Goal: Information Seeking & Learning: Check status

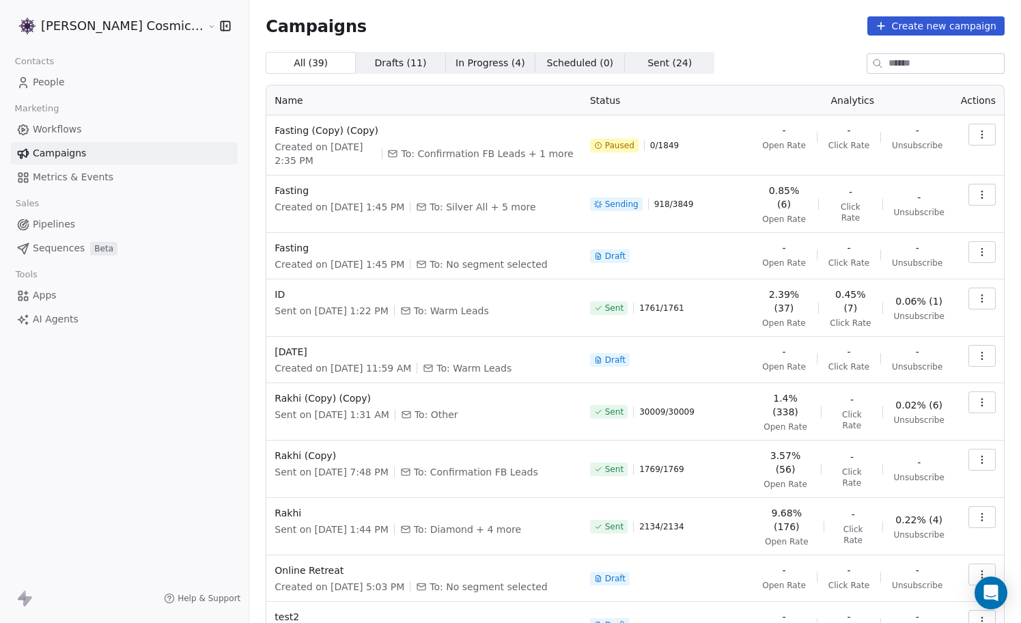
click at [69, 131] on span "Workflows" at bounding box center [57, 129] width 49 height 14
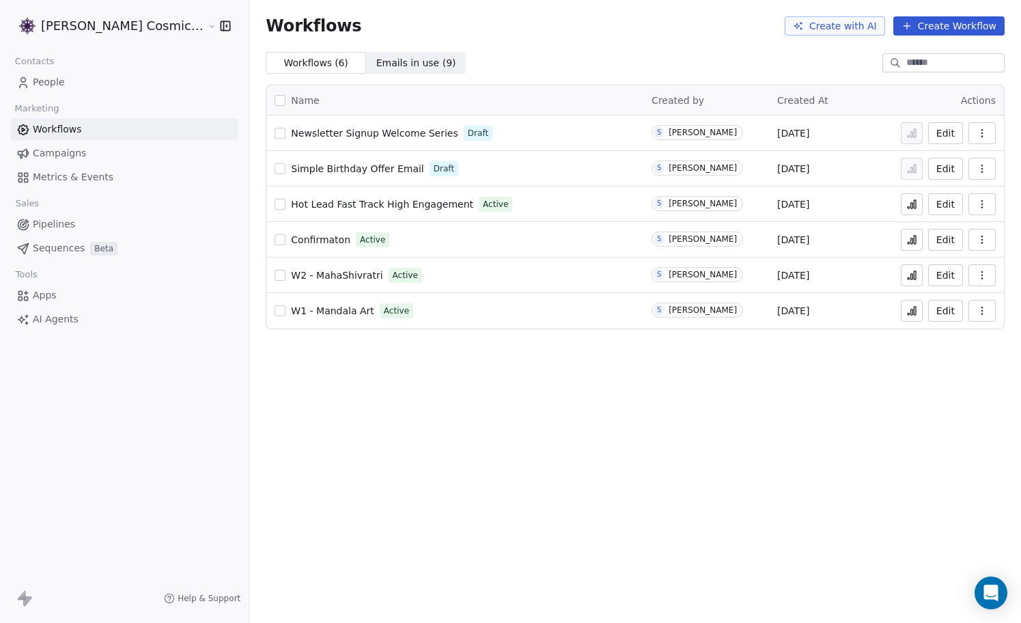
click at [70, 151] on span "Campaigns" at bounding box center [59, 153] width 53 height 14
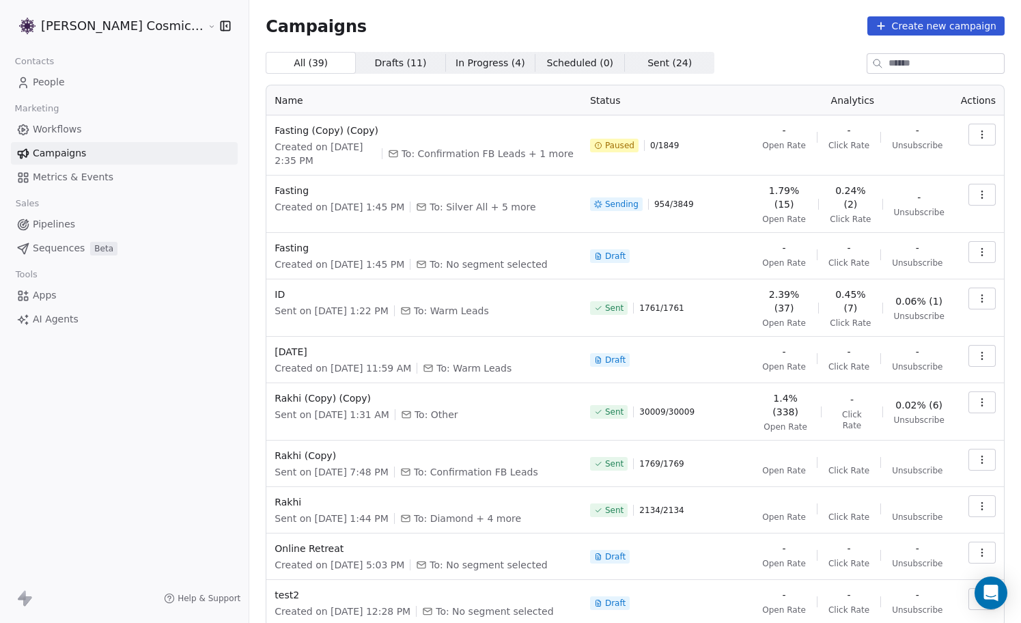
click at [857, 204] on span "0.24% (2)" at bounding box center [850, 197] width 42 height 27
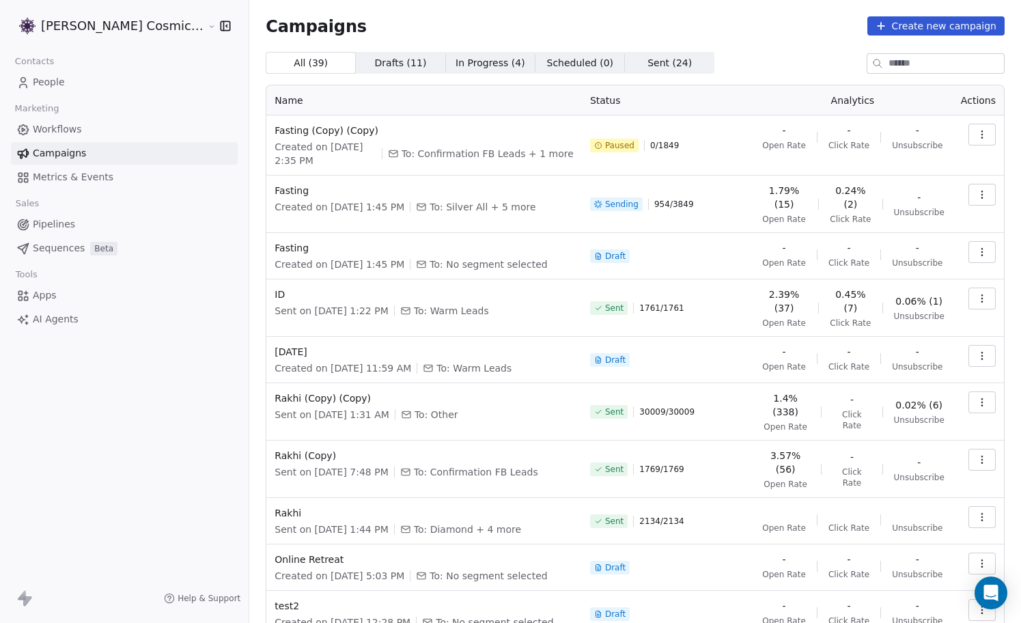
click at [984, 193] on icon "button" at bounding box center [981, 194] width 11 height 11
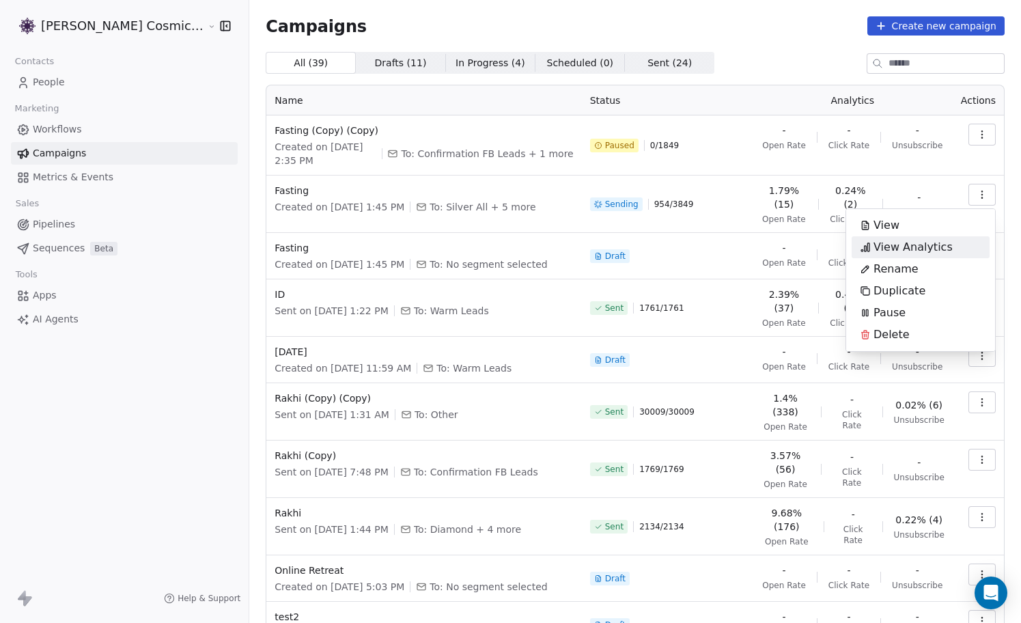
click at [918, 246] on span "View Analytics" at bounding box center [912, 247] width 79 height 16
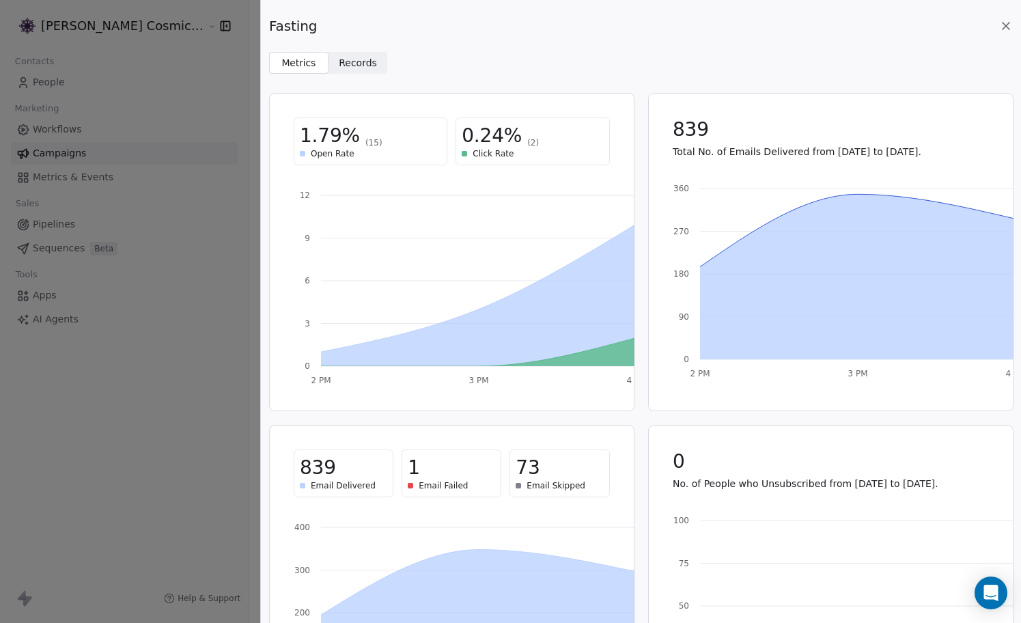
click at [523, 133] on div "0.24% (2)" at bounding box center [531, 136] width 141 height 25
click at [496, 139] on span "0.24%" at bounding box center [491, 136] width 60 height 25
click at [496, 152] on span "Click Rate" at bounding box center [492, 153] width 41 height 11
click at [496, 154] on span "Click Rate" at bounding box center [492, 153] width 41 height 11
click at [358, 67] on span "Records" at bounding box center [358, 63] width 38 height 14
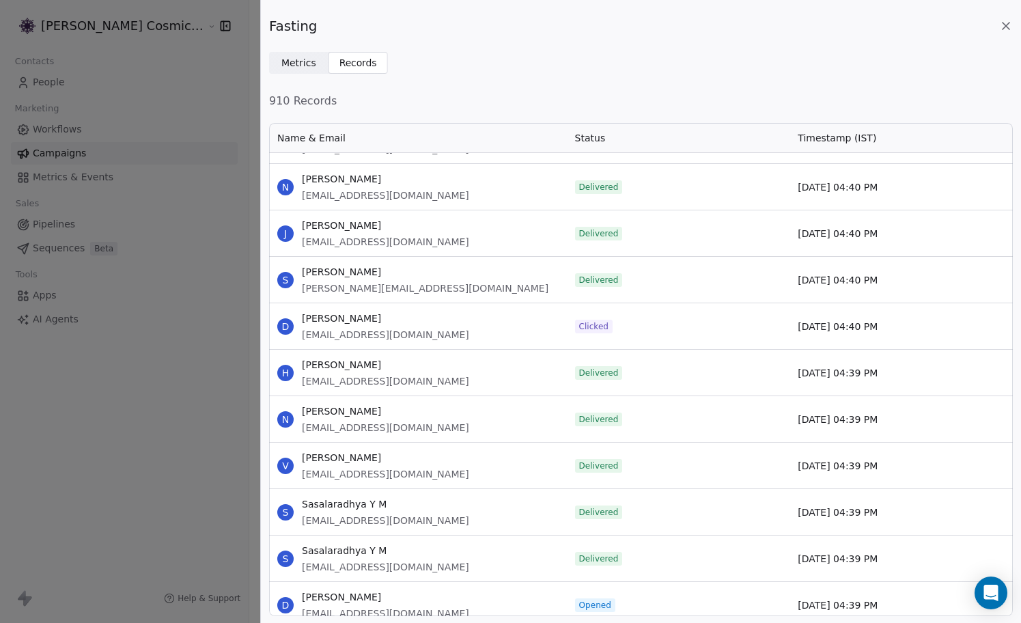
scroll to position [4232, 0]
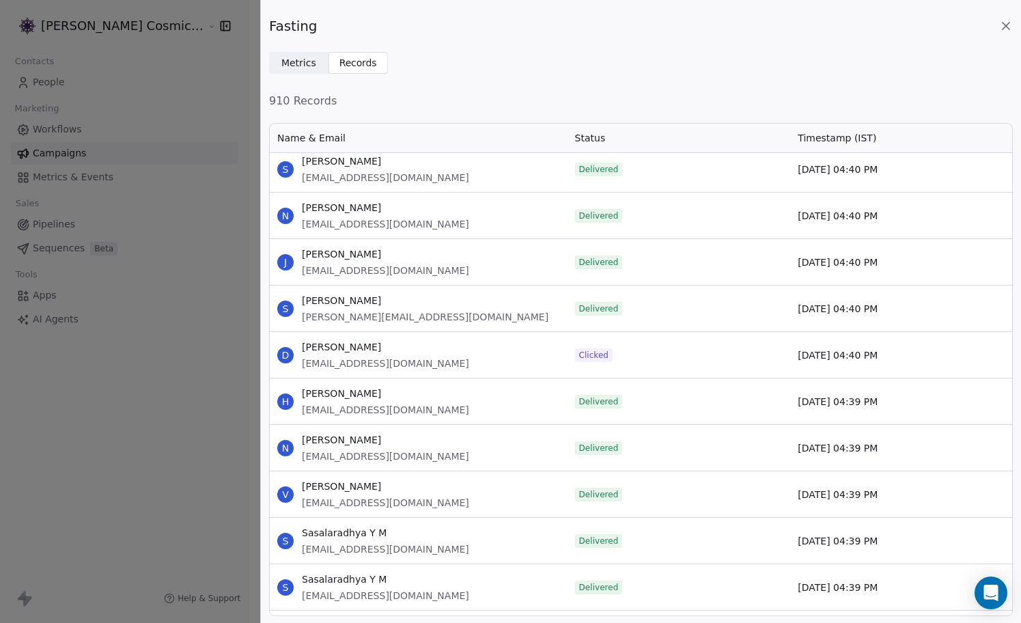
click at [590, 352] on span "Clicked" at bounding box center [593, 355] width 29 height 11
click at [309, 64] on span "Metrics" at bounding box center [298, 63] width 35 height 14
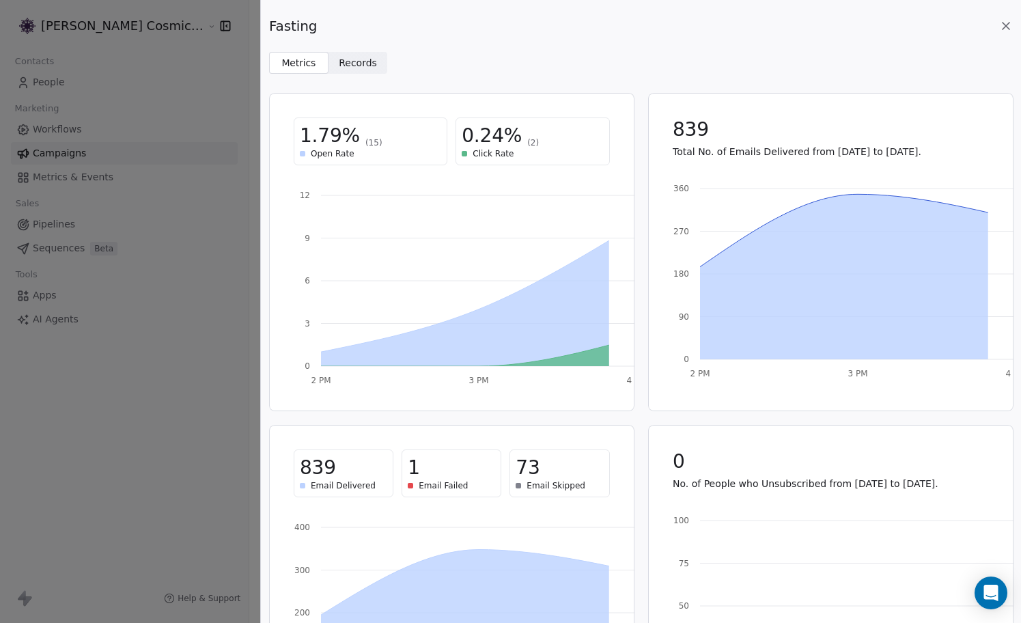
click at [362, 59] on span "Records" at bounding box center [358, 63] width 38 height 14
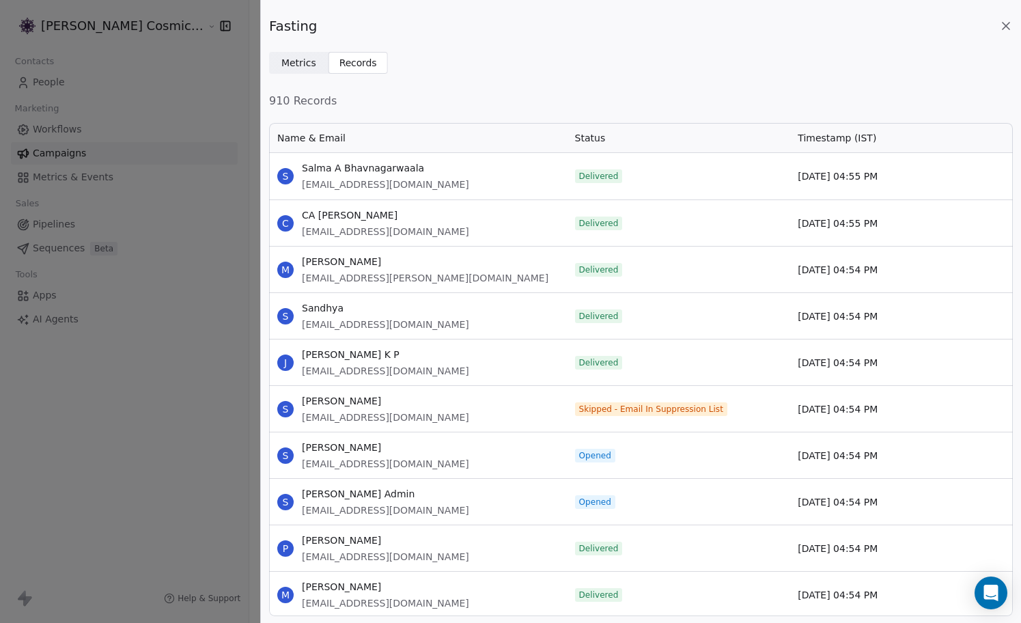
scroll to position [494, 743]
click at [596, 137] on span "Status" at bounding box center [590, 138] width 31 height 14
click at [316, 66] on span "Metrics Metrics" at bounding box center [298, 63] width 59 height 22
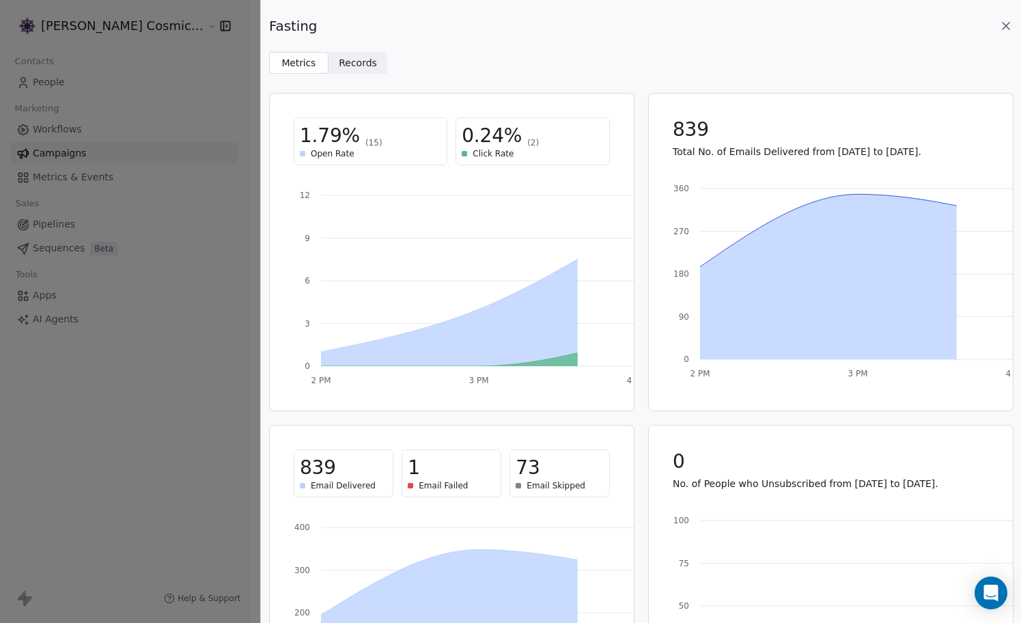
click at [510, 170] on div "1.79% (15) Open Rate 0.24% (2) Click Rate" at bounding box center [451, 141] width 349 height 81
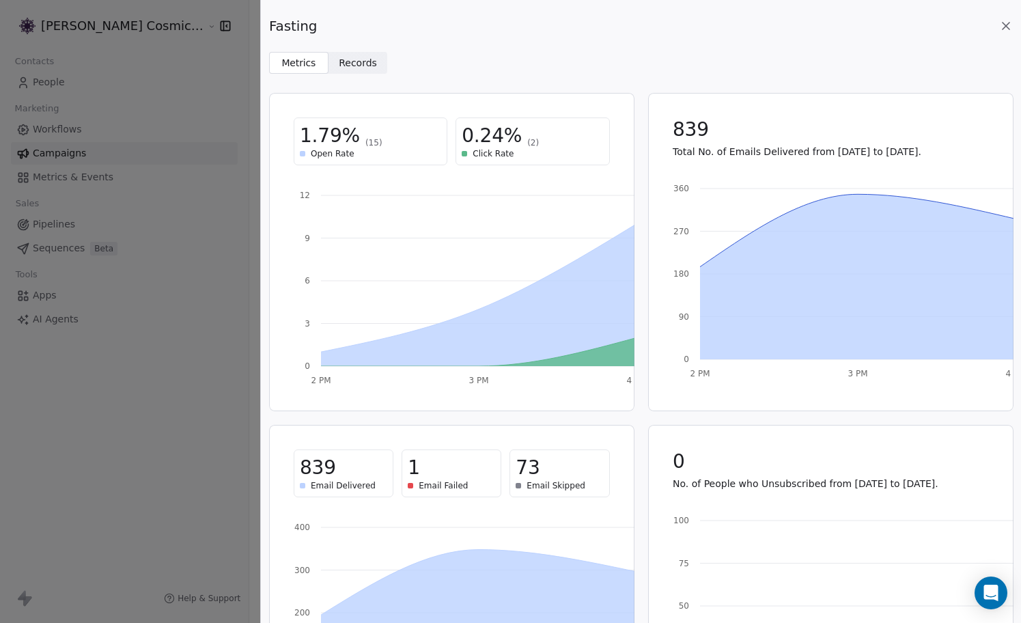
click at [527, 142] on span "(2)" at bounding box center [533, 142] width 12 height 11
click at [479, 139] on span "0.24%" at bounding box center [491, 136] width 60 height 25
click at [365, 137] on span "(15)" at bounding box center [373, 142] width 17 height 11
click at [332, 157] on span "Open Rate" at bounding box center [333, 153] width 44 height 11
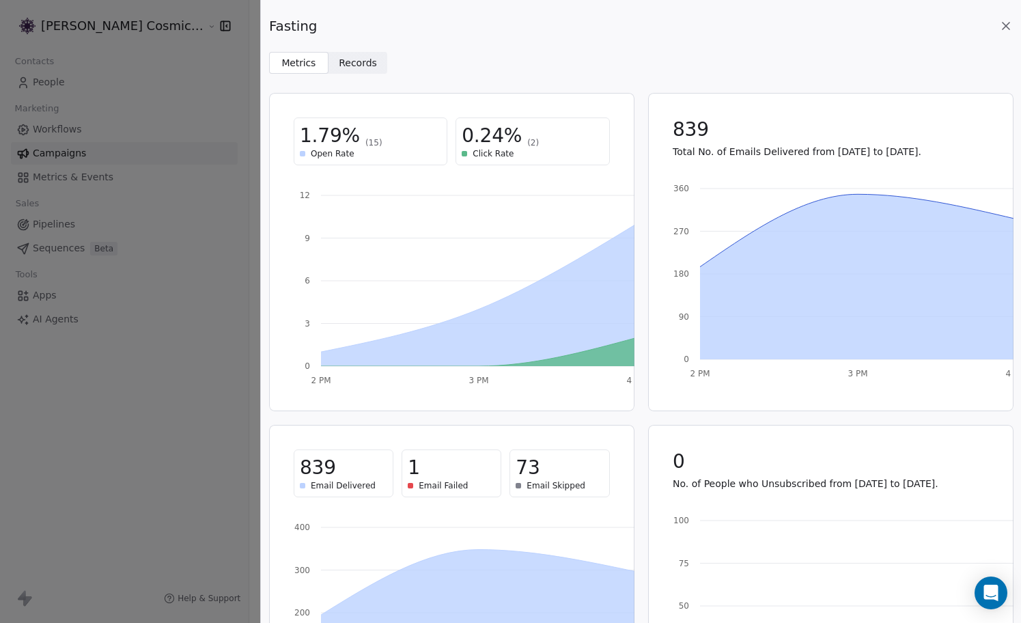
click at [350, 152] on span "Open Rate" at bounding box center [333, 153] width 44 height 11
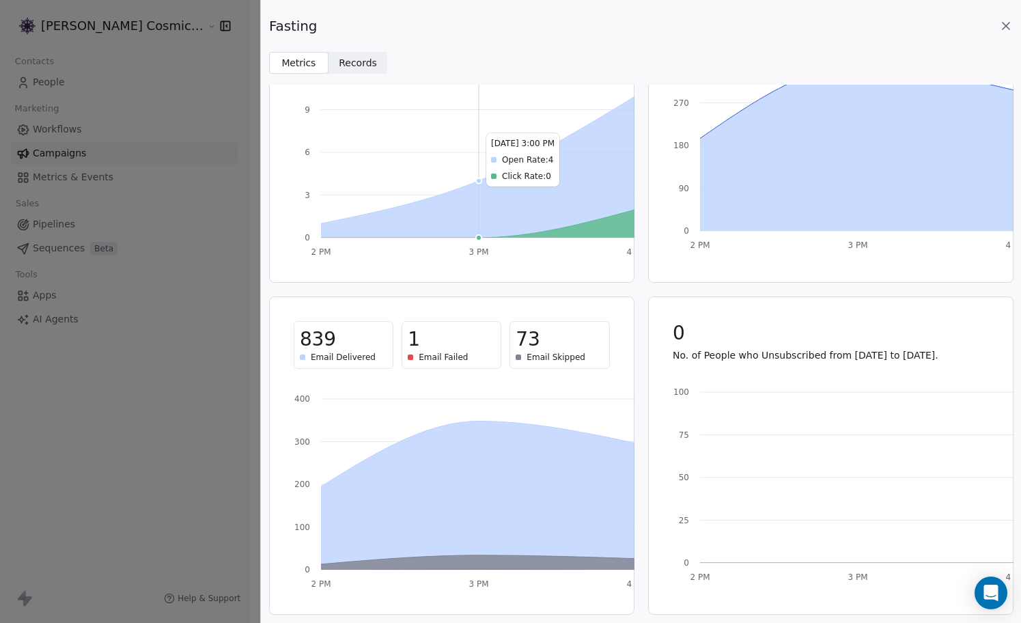
scroll to position [0, 0]
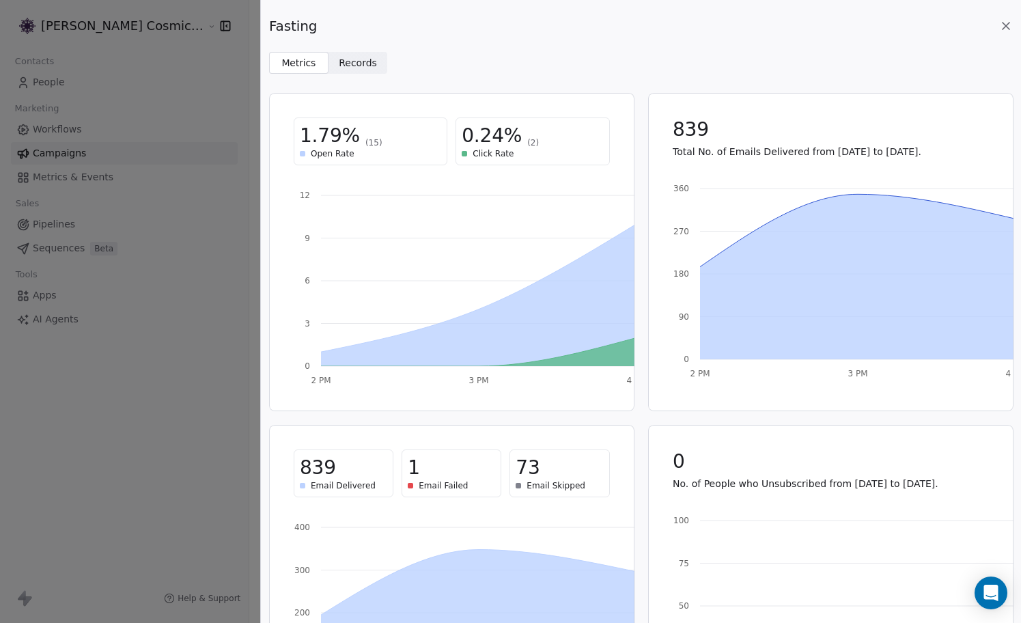
click at [514, 150] on div "Click Rate" at bounding box center [531, 153] width 141 height 11
click at [526, 132] on div "0.24% (2)" at bounding box center [531, 136] width 141 height 25
click at [382, 83] on div "Fasting Metrics Metrics Records Records 1.79% (15) Open Rate 0.24% (2) Click Ra…" at bounding box center [641, 311] width 760 height 623
click at [350, 59] on span "Records" at bounding box center [358, 63] width 38 height 14
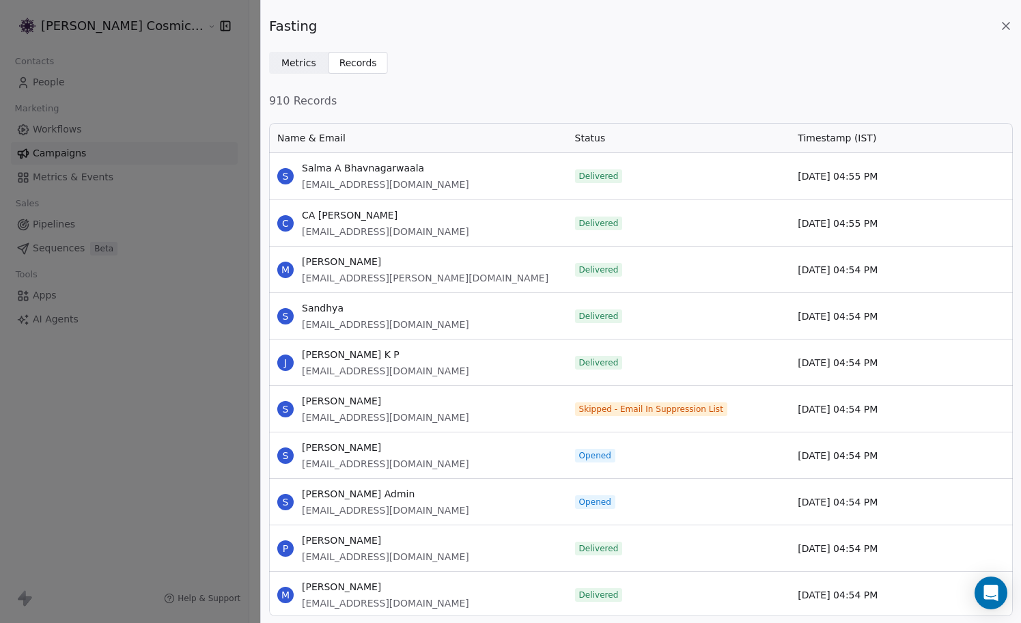
scroll to position [494, 743]
click at [315, 147] on div "Name & Email" at bounding box center [418, 138] width 298 height 30
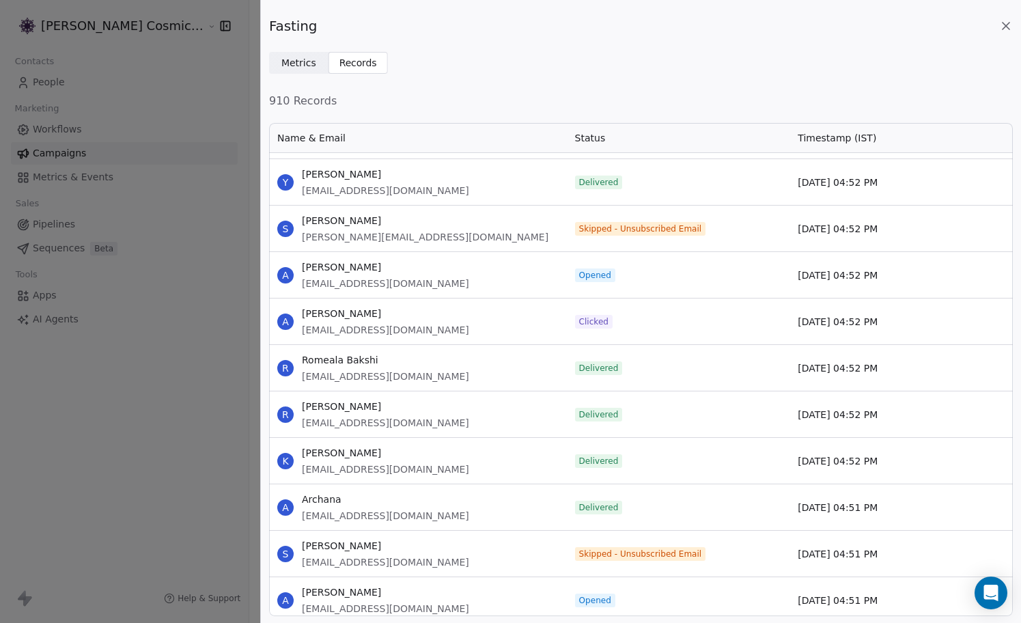
scroll to position [822, 0]
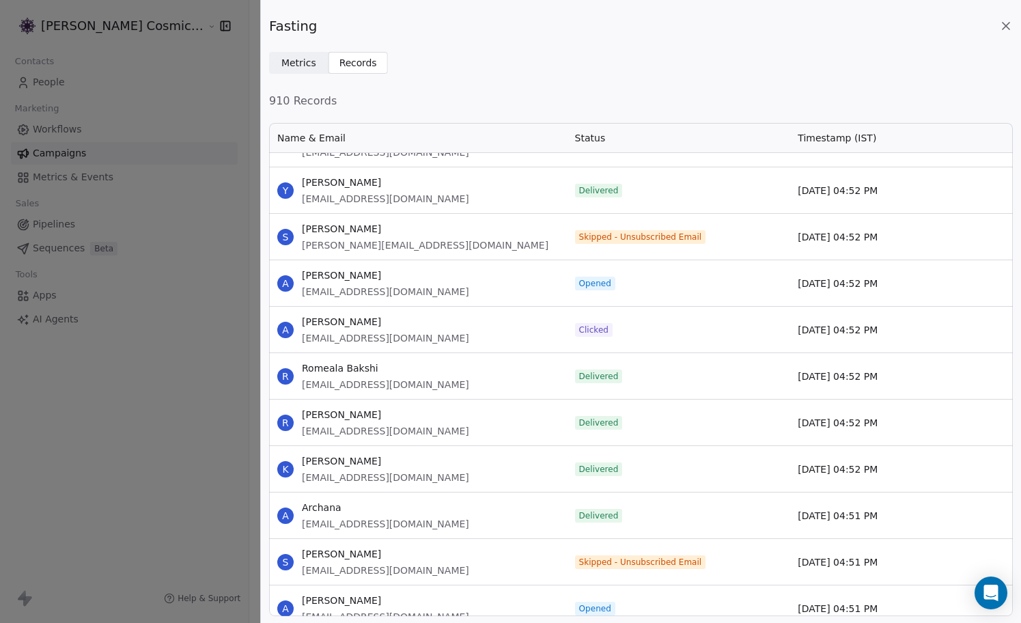
click at [1006, 33] on div "Fasting" at bounding box center [640, 25] width 743 height 19
click at [1004, 27] on icon at bounding box center [1005, 26] width 7 height 7
